Goal: Task Accomplishment & Management: Manage account settings

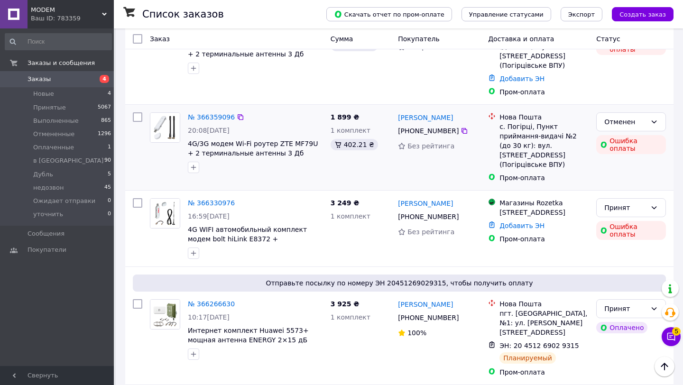
scroll to position [120, 0]
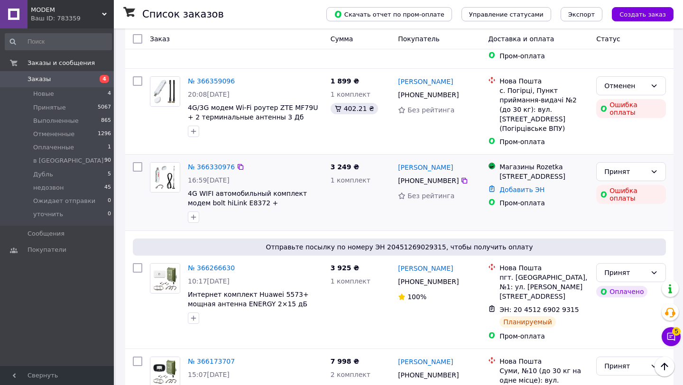
click at [157, 168] on img at bounding box center [164, 177] width 29 height 29
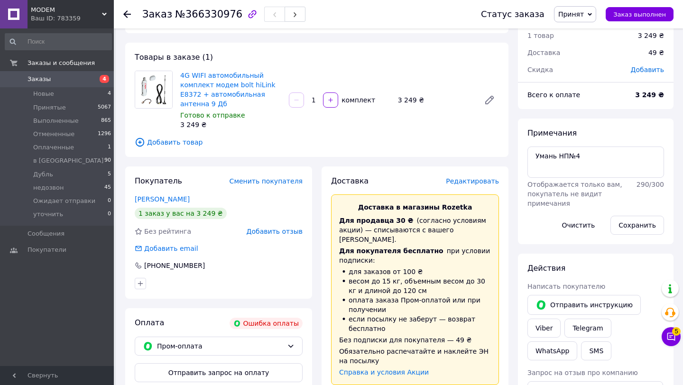
scroll to position [46, 0]
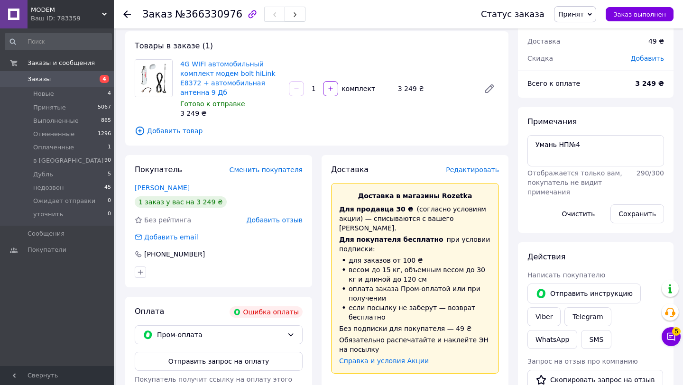
click at [131, 12] on div at bounding box center [132, 14] width 19 height 28
click at [126, 12] on use at bounding box center [127, 14] width 8 height 8
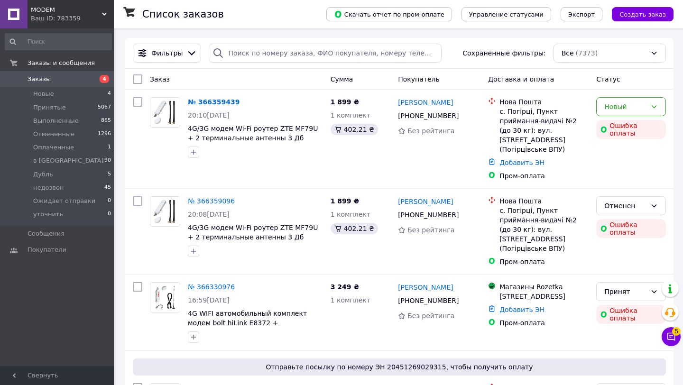
click at [93, 17] on div "Ваш ID: 783359" at bounding box center [72, 18] width 83 height 9
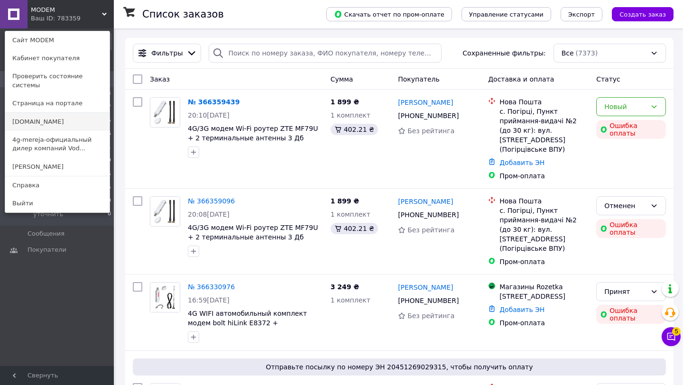
click at [70, 113] on link "[DOMAIN_NAME]" at bounding box center [57, 122] width 104 height 18
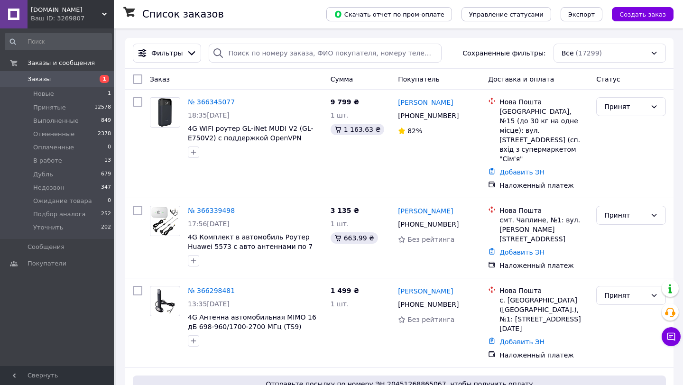
click at [89, 14] on div "za5aya.com Ваш ID: 3269807" at bounding box center [70, 14] width 86 height 28
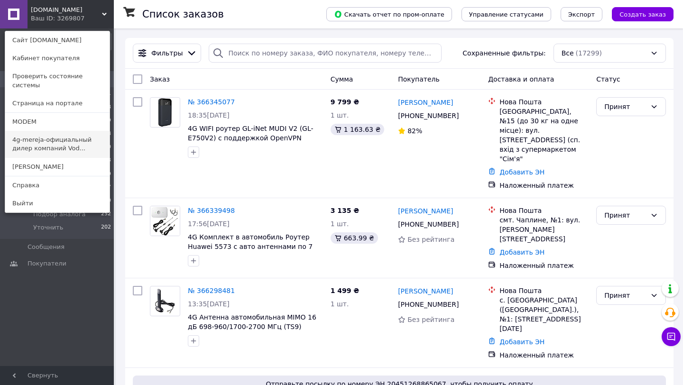
click at [76, 134] on link "4g-mereja-официальный дилер компаний Vod..." at bounding box center [57, 144] width 104 height 27
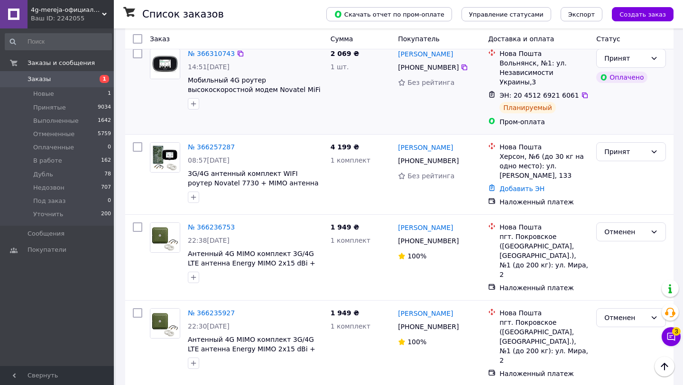
scroll to position [263, 0]
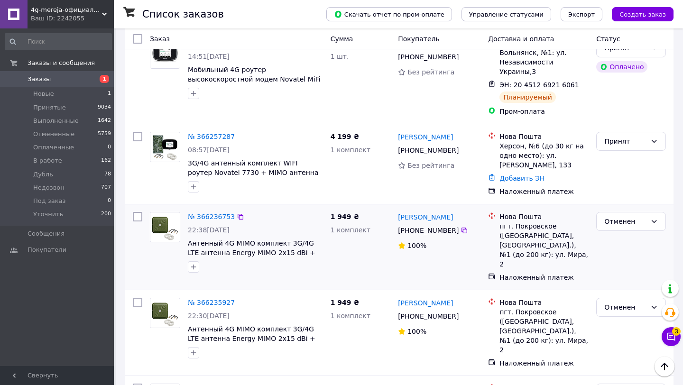
click at [167, 212] on img at bounding box center [164, 226] width 29 height 29
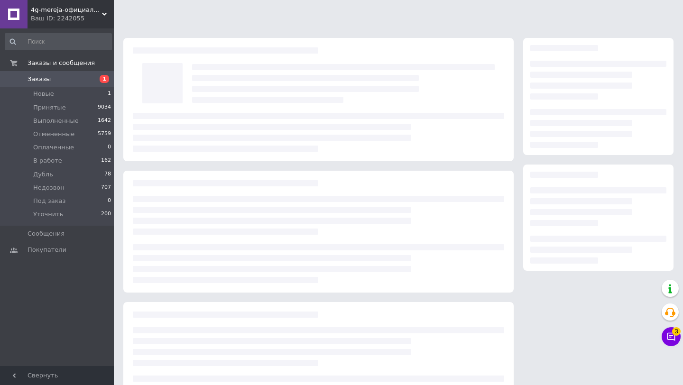
click at [167, 209] on html "4g-mereja-официальный дилер компаний Vodafone, Kyivstar, Lifecell Ваш ID: 22420…" at bounding box center [341, 216] width 683 height 433
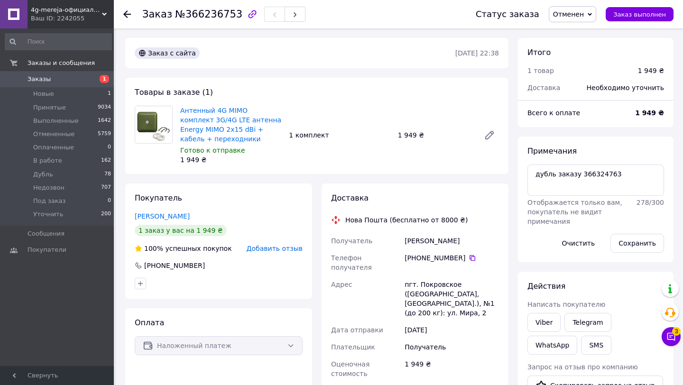
click at [122, 5] on div "Заказ №366236753 Статус заказа Отменен Принят Выполнен Оплаченный В работе Дубл…" at bounding box center [398, 14] width 569 height 28
click at [123, 16] on icon at bounding box center [127, 14] width 8 height 8
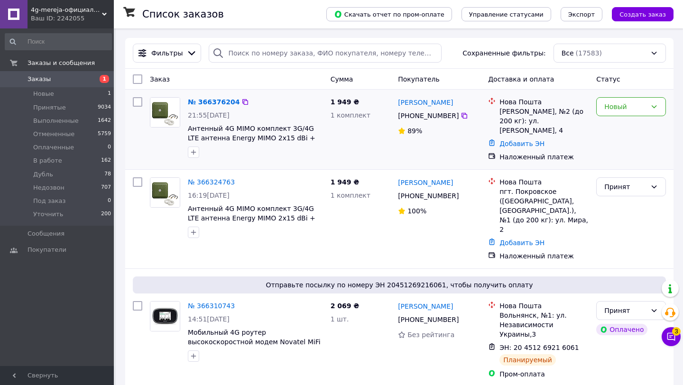
click at [161, 114] on img at bounding box center [164, 112] width 29 height 29
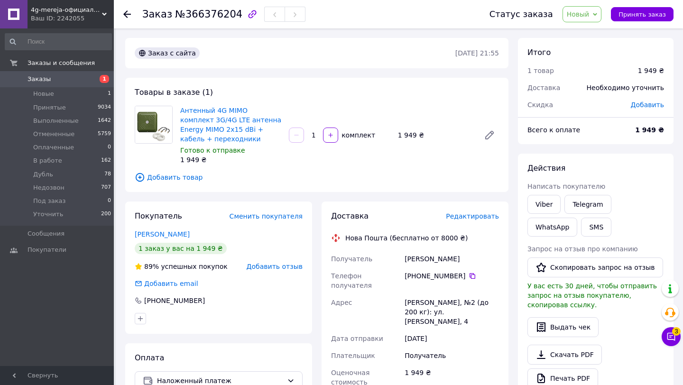
click at [125, 18] on div at bounding box center [127, 13] width 8 height 9
